Goal: Task Accomplishment & Management: Complete application form

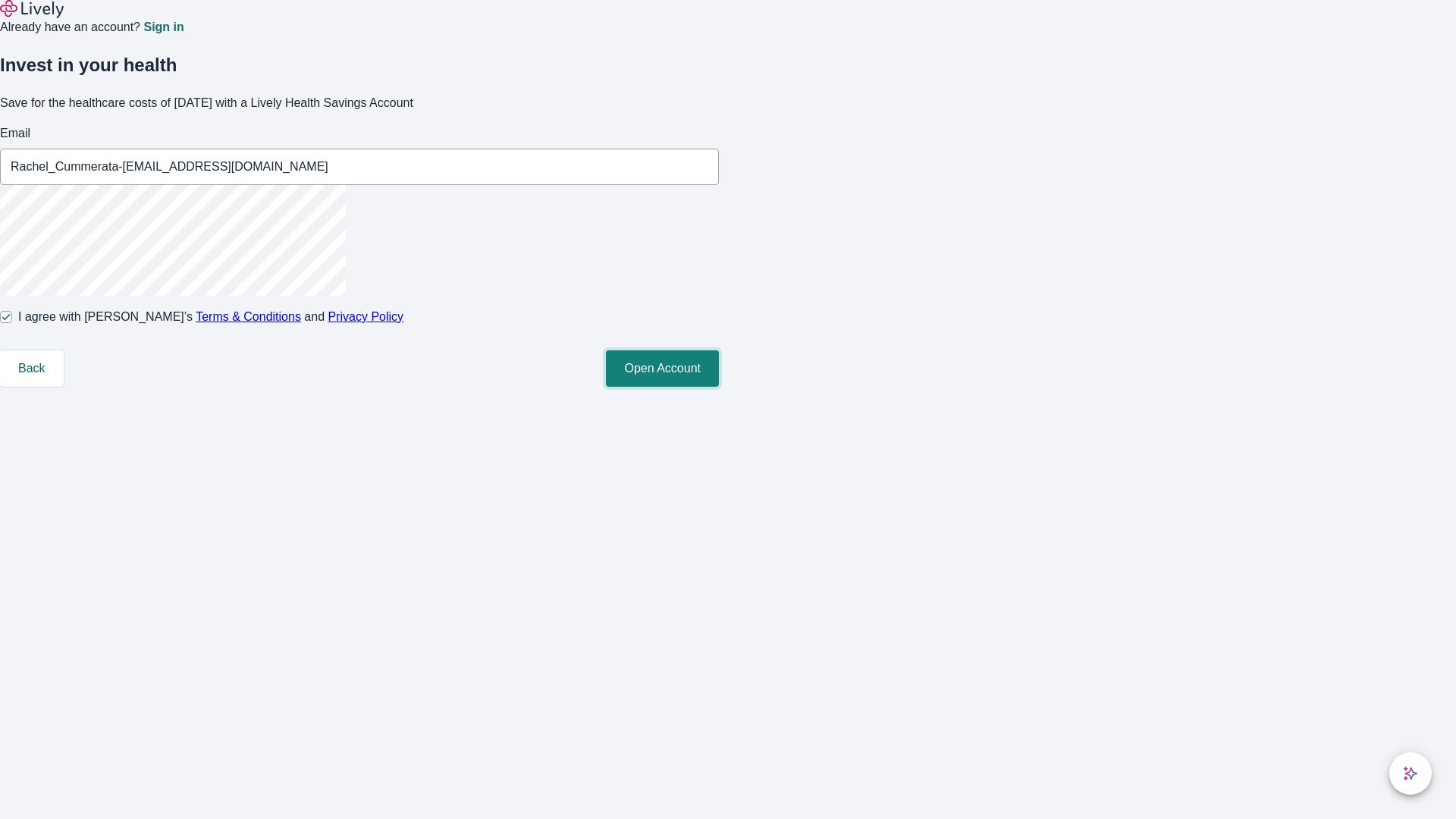
click at [719, 387] on button "Open Account" at bounding box center [662, 368] width 113 height 37
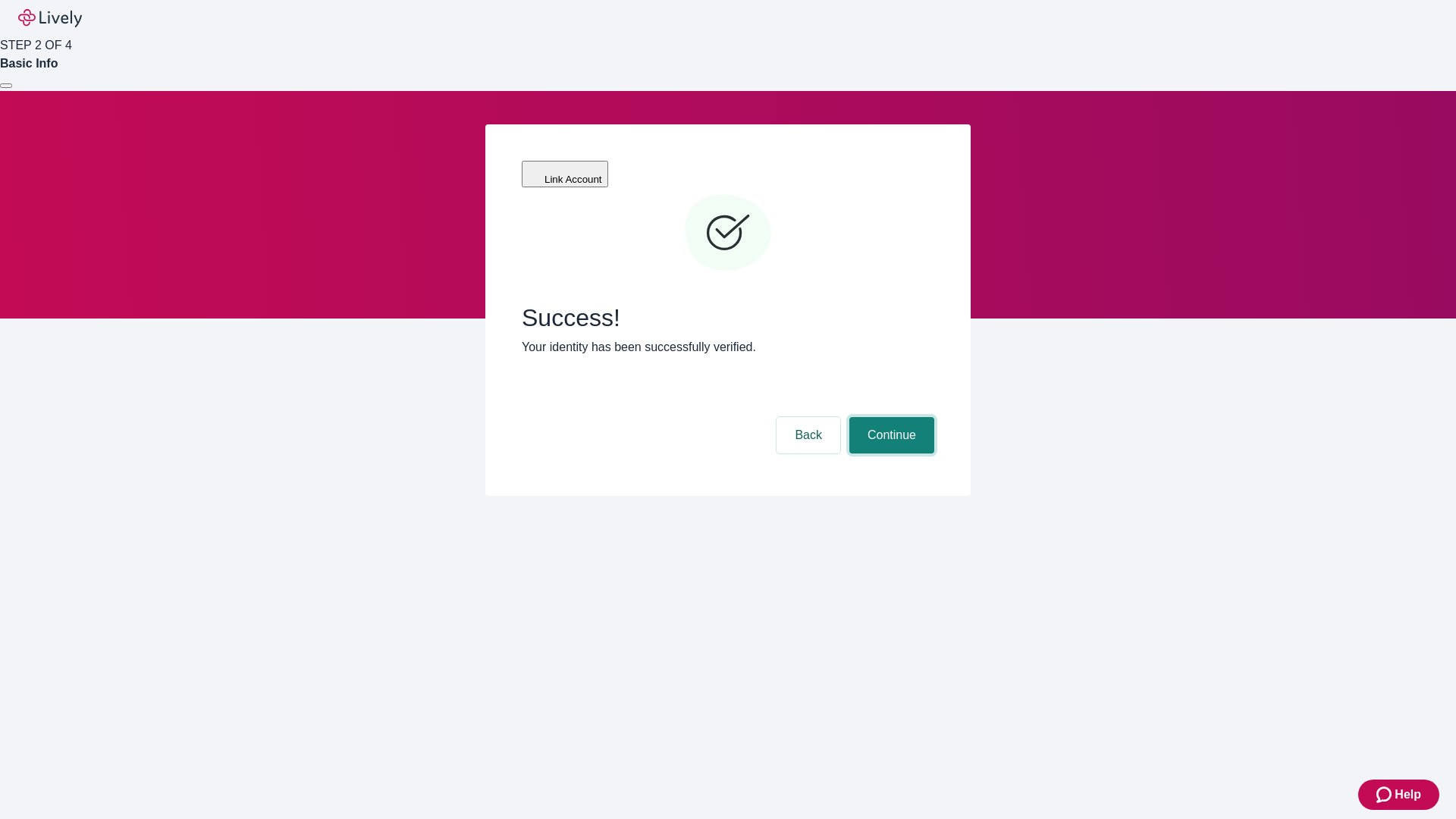
click at [890, 416] on button "Continue" at bounding box center [891, 434] width 85 height 37
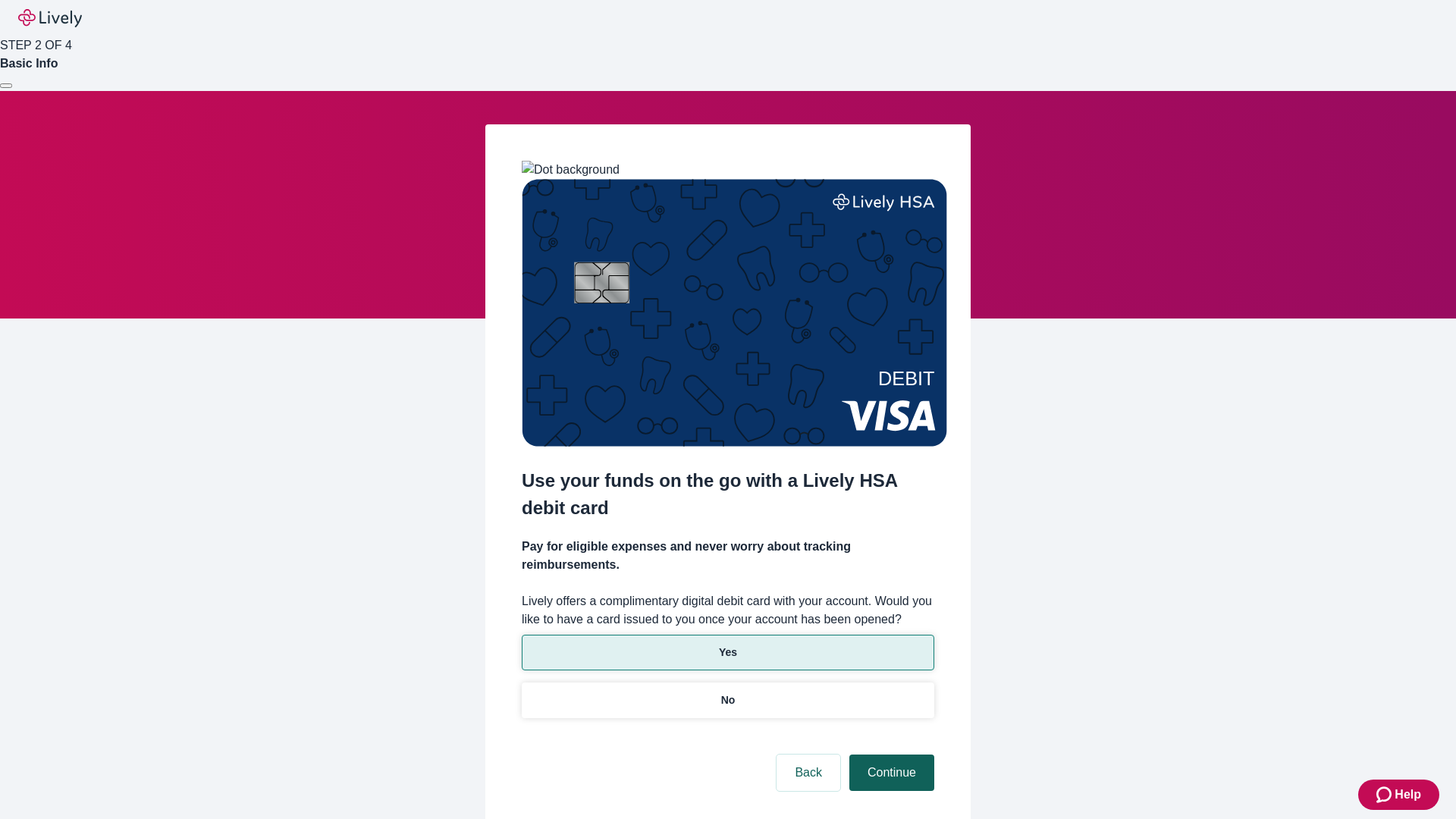
click at [727, 644] on p "Yes" at bounding box center [728, 652] width 18 height 16
click at [890, 754] on button "Continue" at bounding box center [891, 772] width 85 height 37
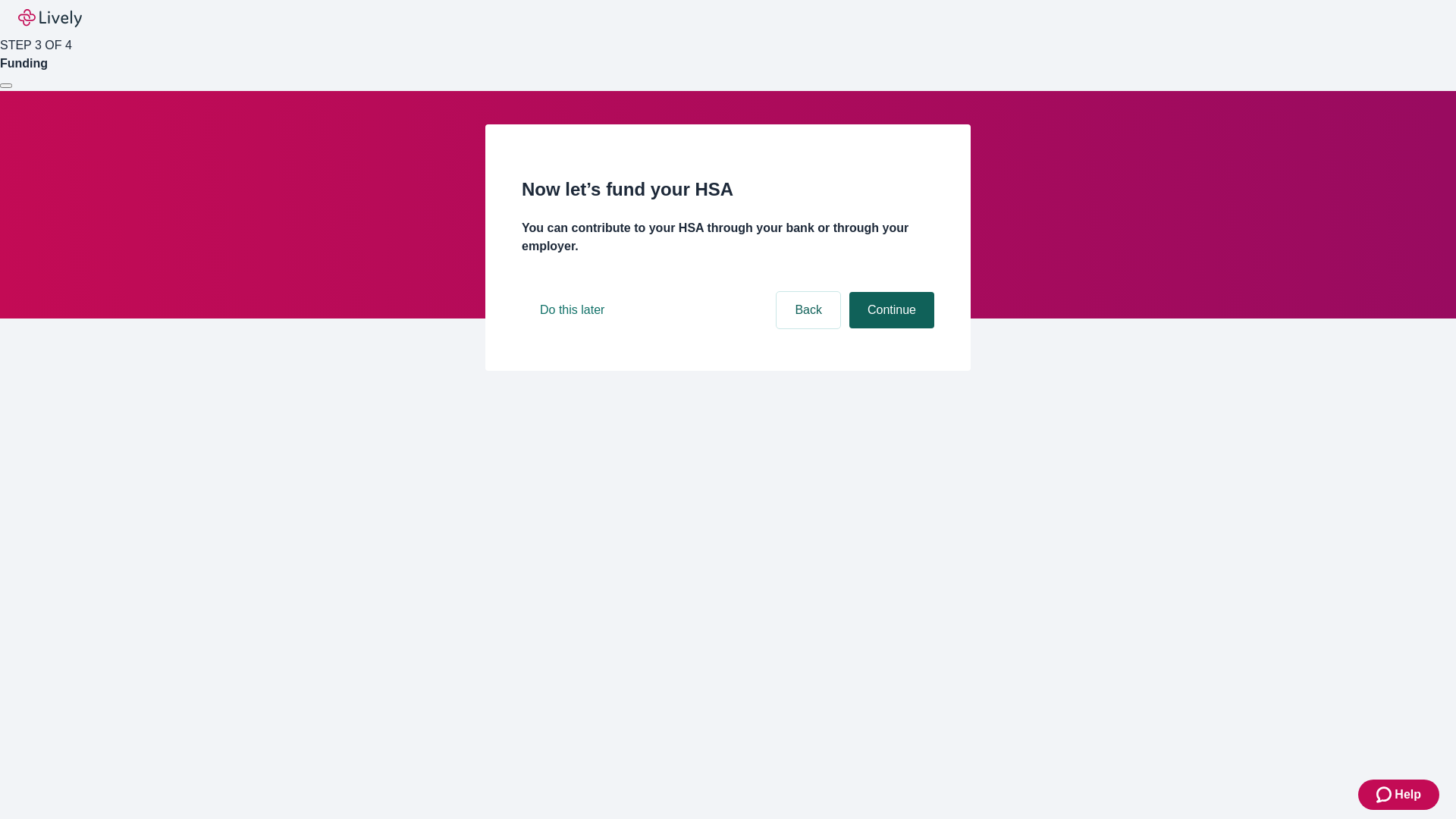
click at [890, 328] on button "Continue" at bounding box center [891, 310] width 85 height 37
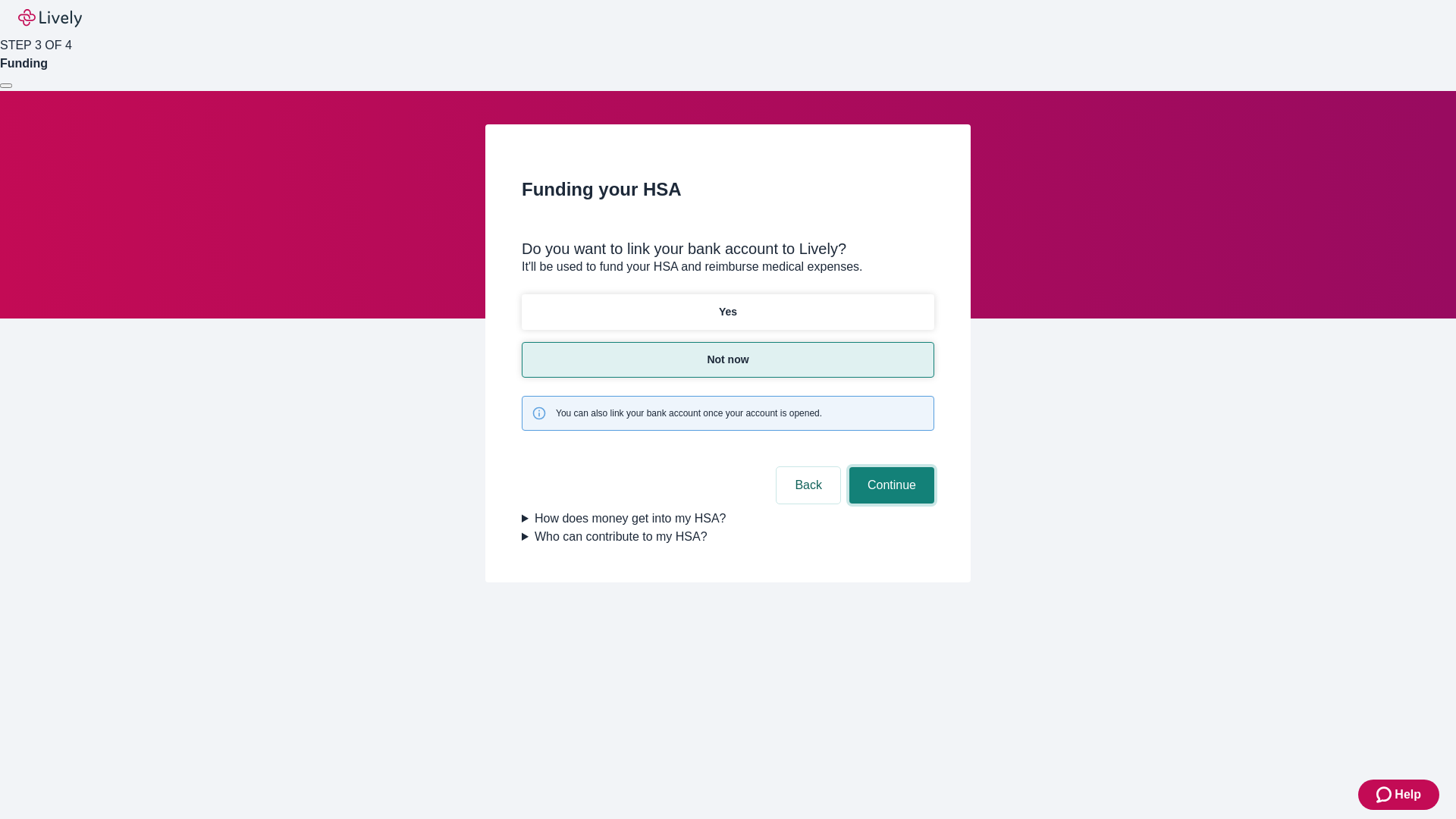
click at [890, 467] on button "Continue" at bounding box center [891, 485] width 85 height 37
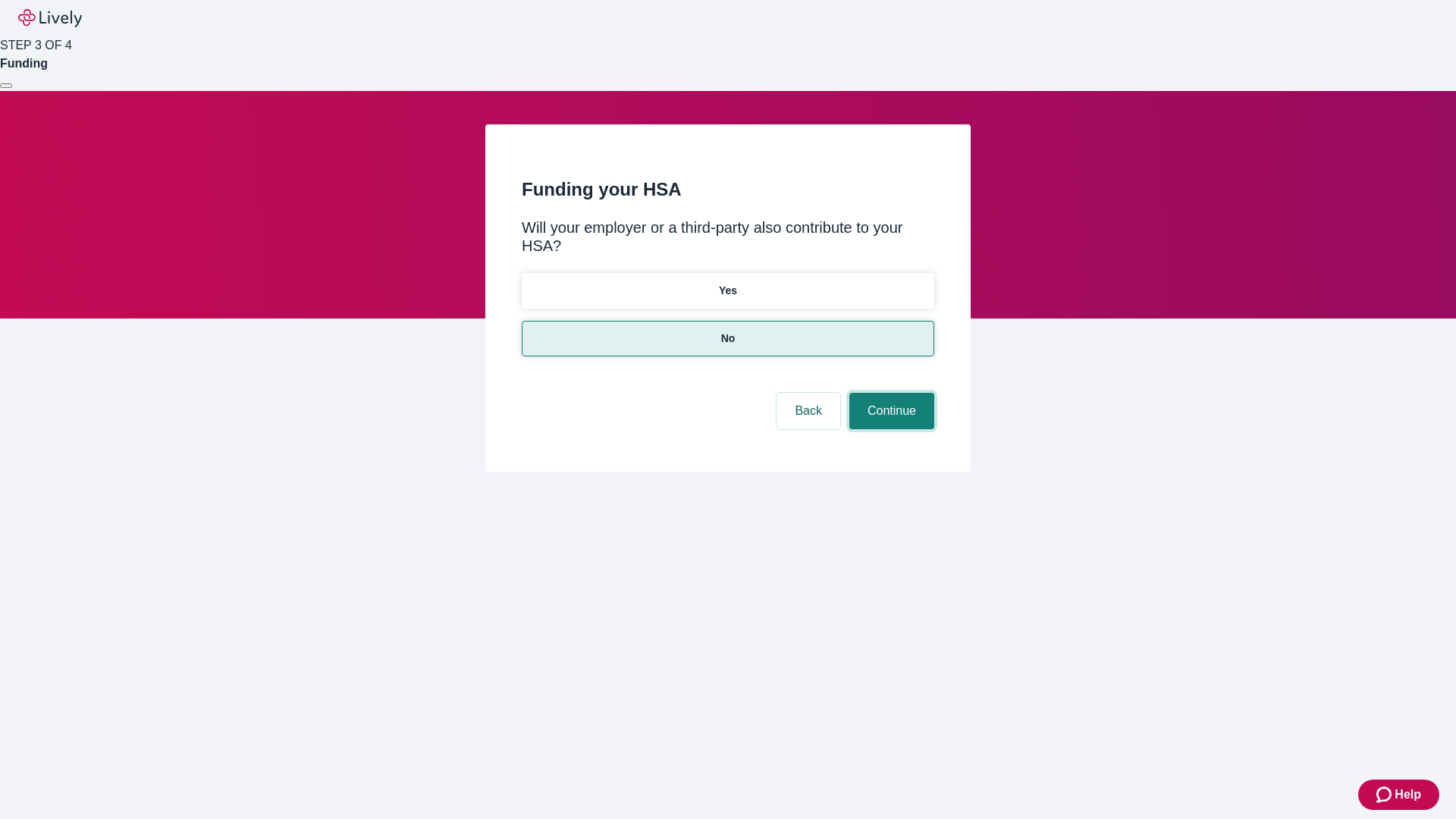
click at [890, 393] on button "Continue" at bounding box center [891, 410] width 85 height 37
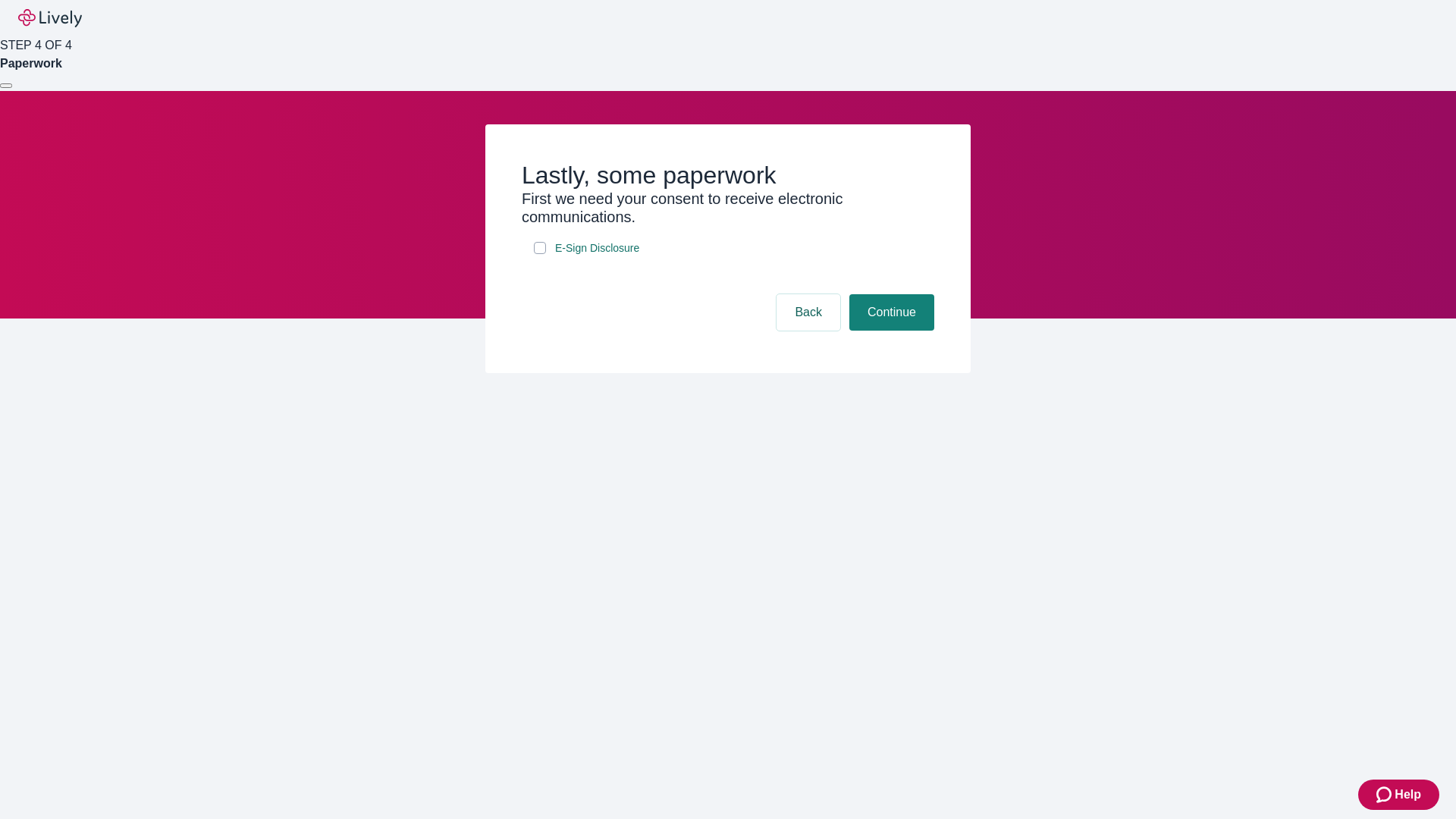
click at [540, 253] on input "E-Sign Disclosure" at bounding box center [540, 247] width 12 height 12
checkbox input "true"
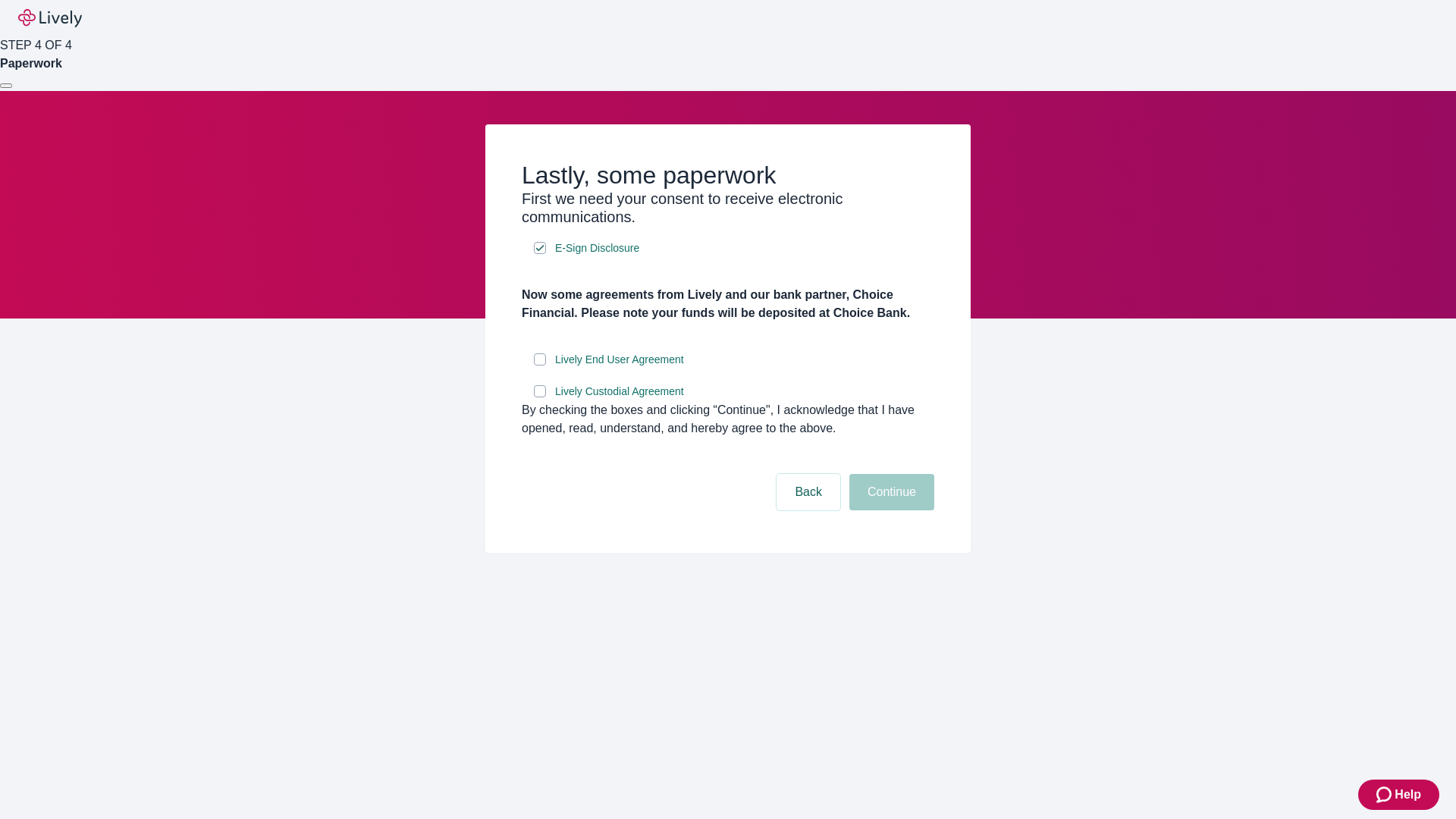
click at [540, 366] on input "Lively End User Agreement" at bounding box center [540, 359] width 12 height 12
checkbox input "true"
click at [540, 398] on input "Lively Custodial Agreement" at bounding box center [540, 391] width 12 height 12
checkbox input "true"
click at [890, 510] on button "Continue" at bounding box center [891, 492] width 85 height 37
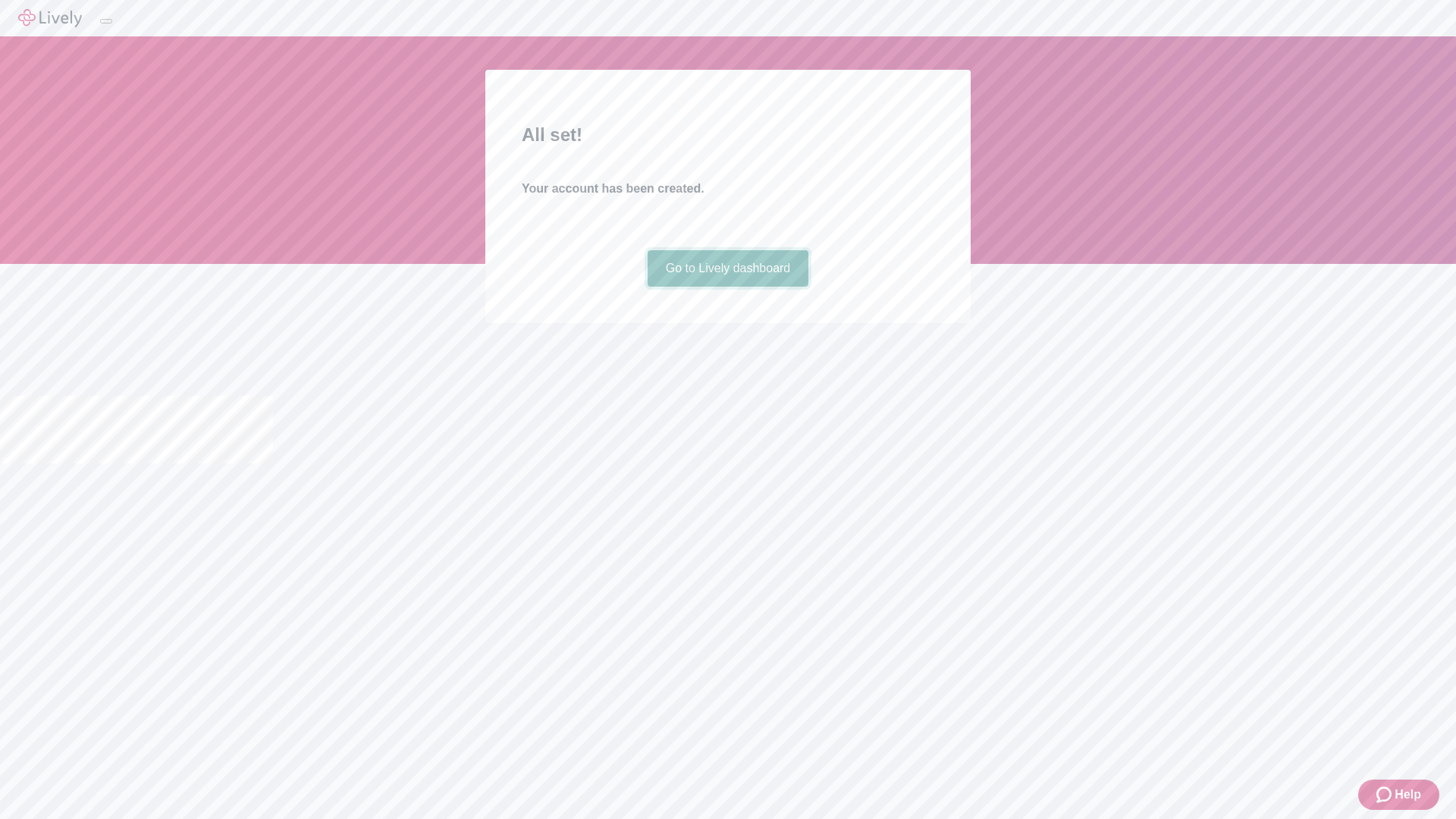
click at [727, 286] on link "Go to Lively dashboard" at bounding box center [728, 268] width 161 height 37
